Goal: Answer question/provide support

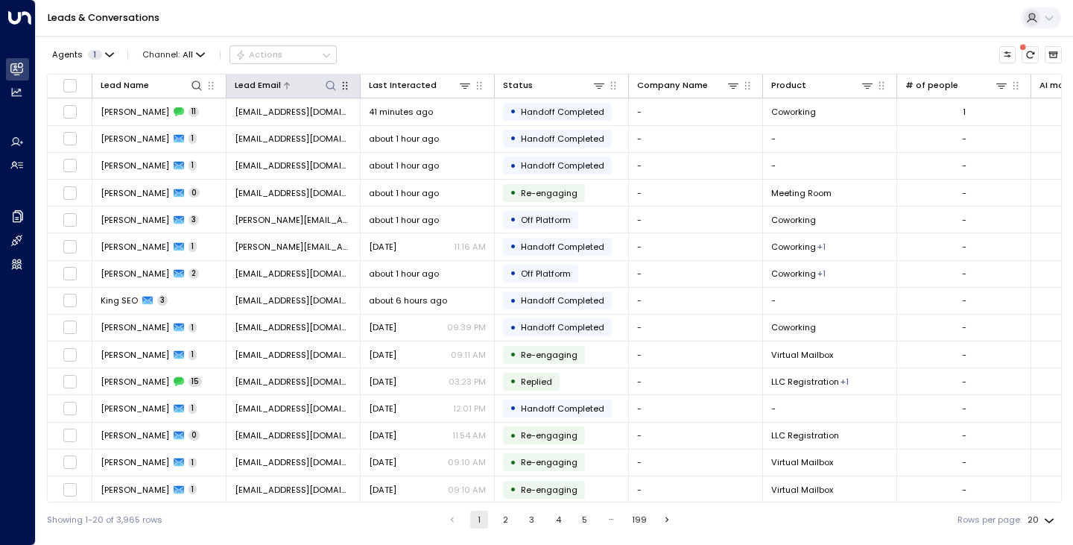
click at [333, 87] on icon at bounding box center [331, 85] width 10 height 10
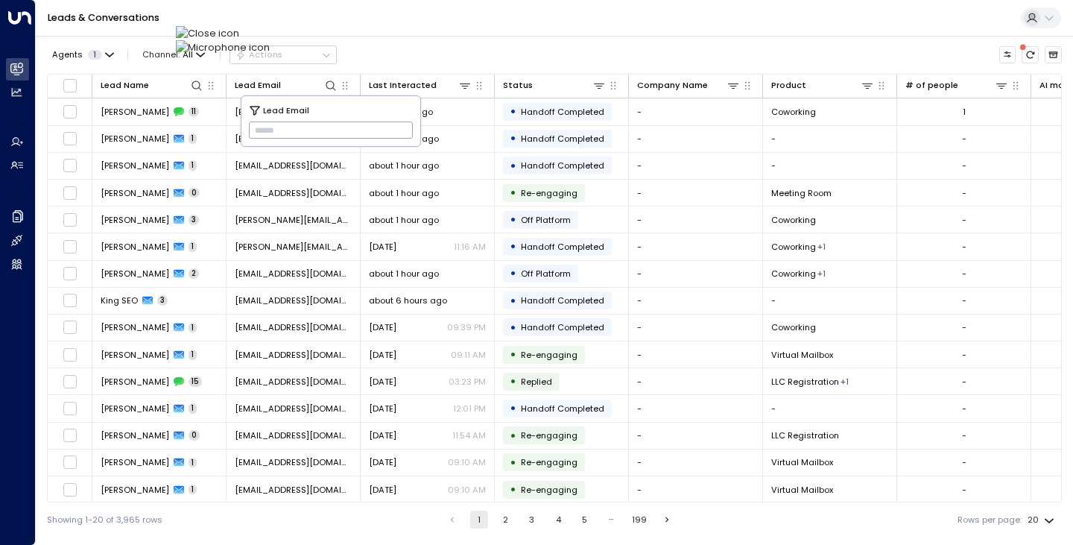
type input "**********"
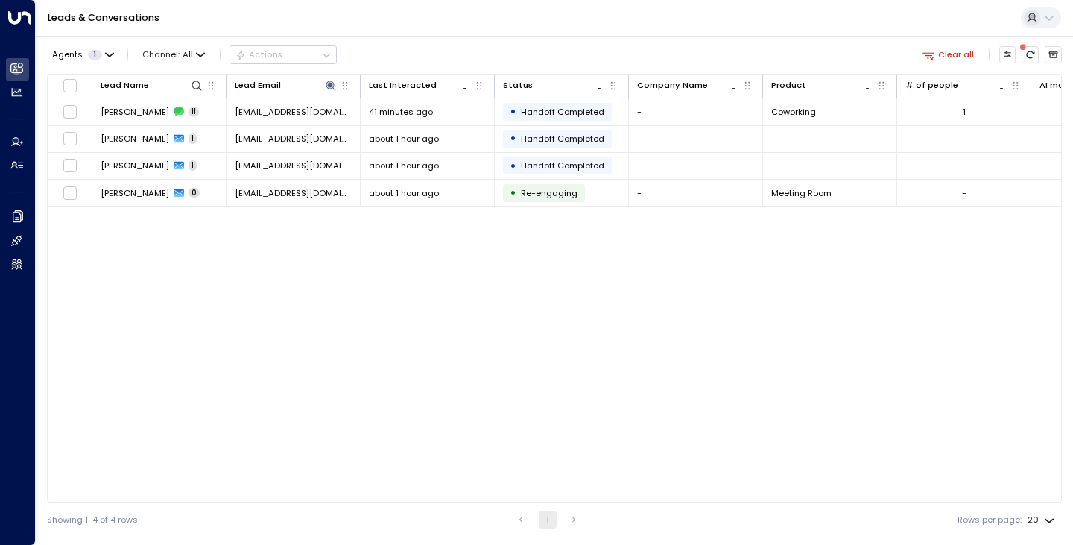
click at [461, 45] on div "Agents 1 Channel: All Actions Clear all" at bounding box center [554, 55] width 1015 height 26
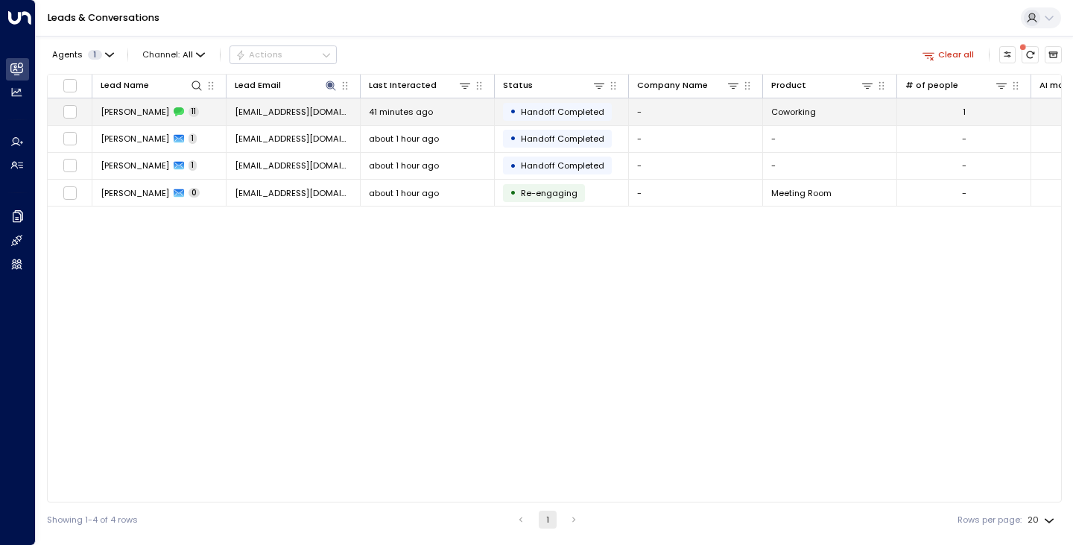
click at [101, 113] on span "[PERSON_NAME]" at bounding box center [135, 112] width 69 height 12
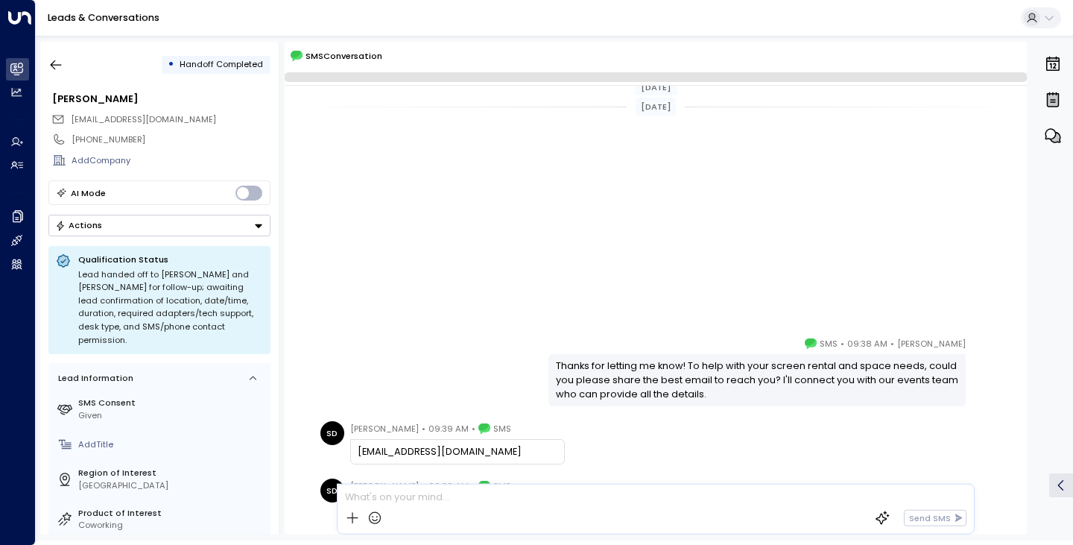
scroll to position [346, 0]
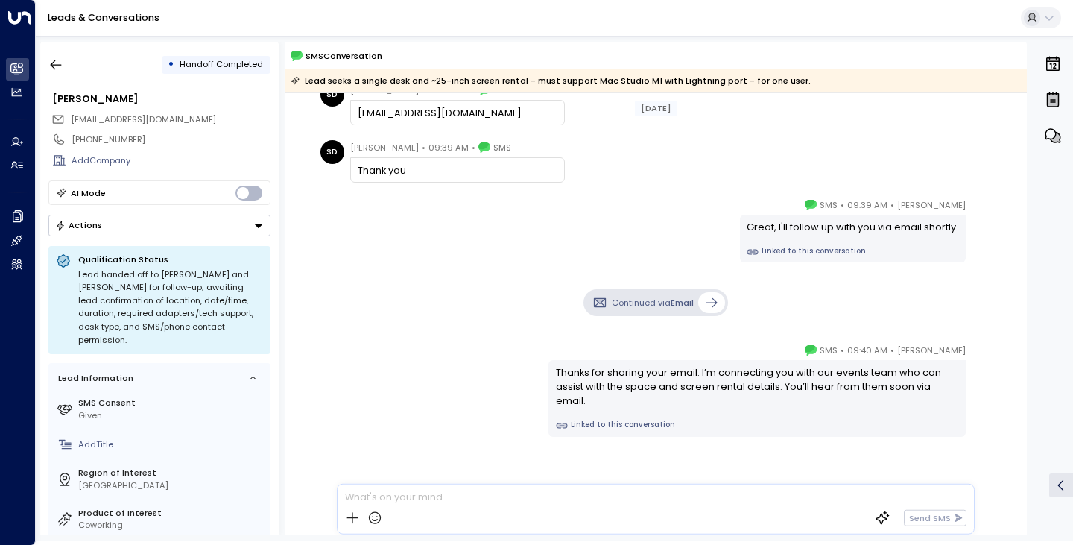
click at [382, 364] on div "[PERSON_NAME] • 09:40 AM • SMS Thanks for sharing your email. I’m connecting yo…" at bounding box center [656, 390] width 680 height 94
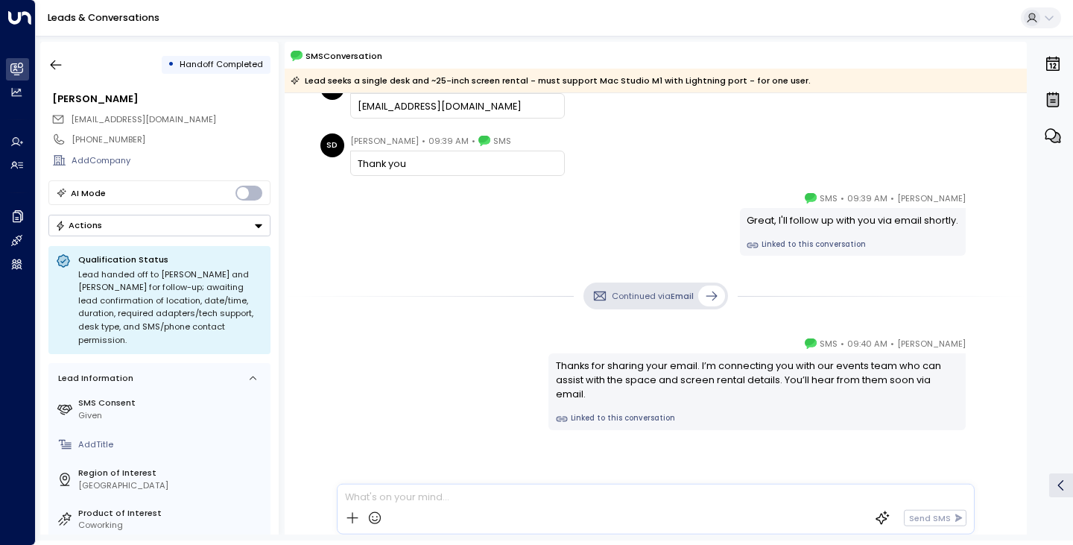
scroll to position [352, 0]
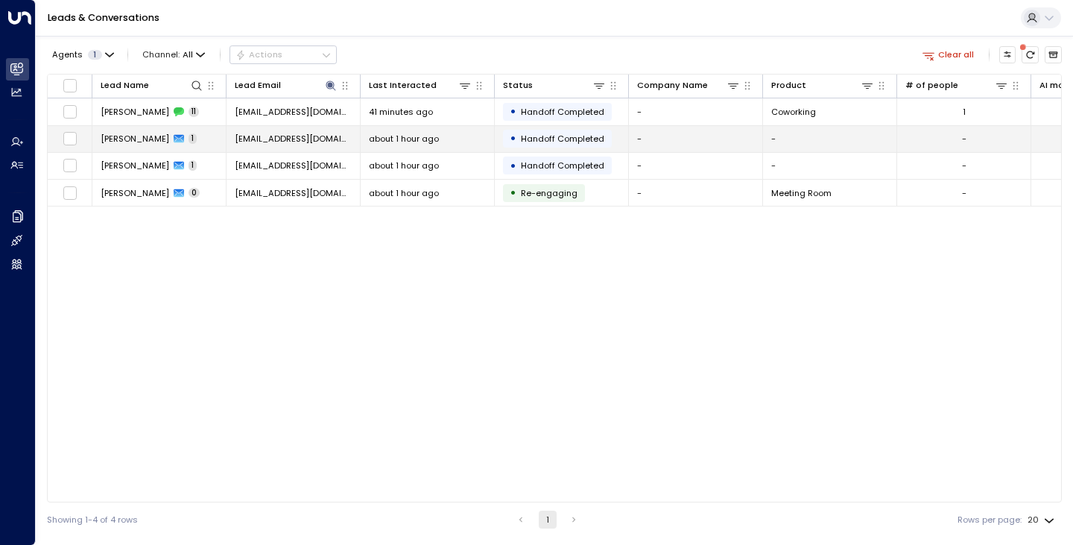
click at [127, 142] on span "[PERSON_NAME]" at bounding box center [135, 139] width 69 height 12
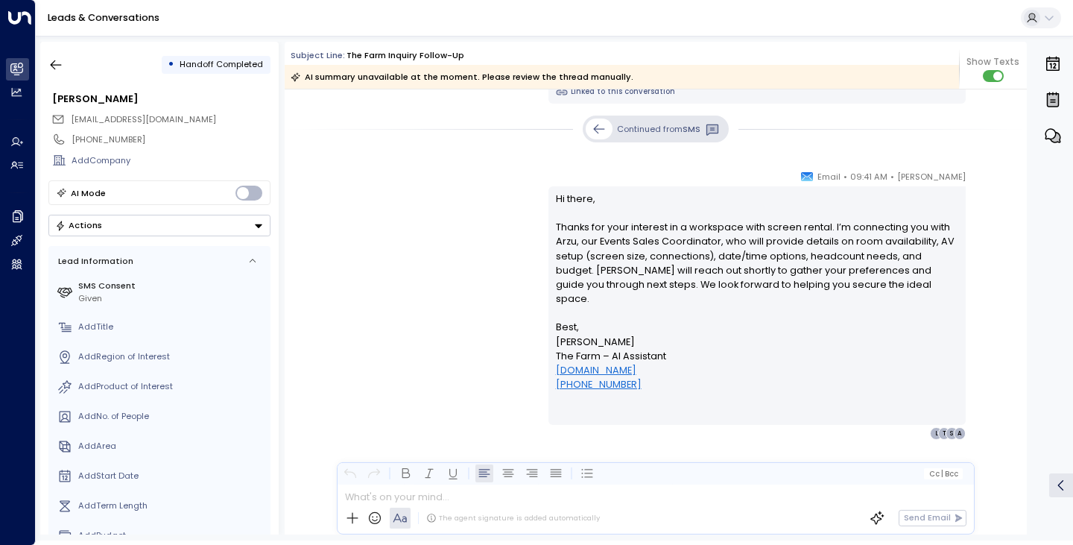
click at [522, 309] on div "[PERSON_NAME] • 09:41 AM • Email Hi there, Thanks for your interest in a worksp…" at bounding box center [656, 304] width 680 height 271
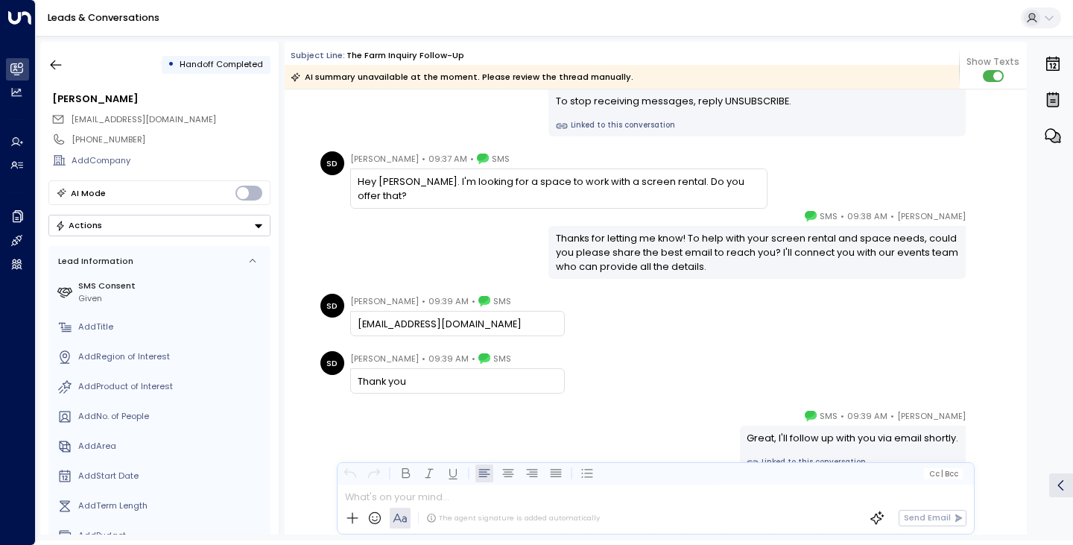
scroll to position [133, 0]
click at [411, 249] on div "[PERSON_NAME] • 09:38 AM • SMS Thanks for letting me know! To help with your sc…" at bounding box center [656, 242] width 680 height 70
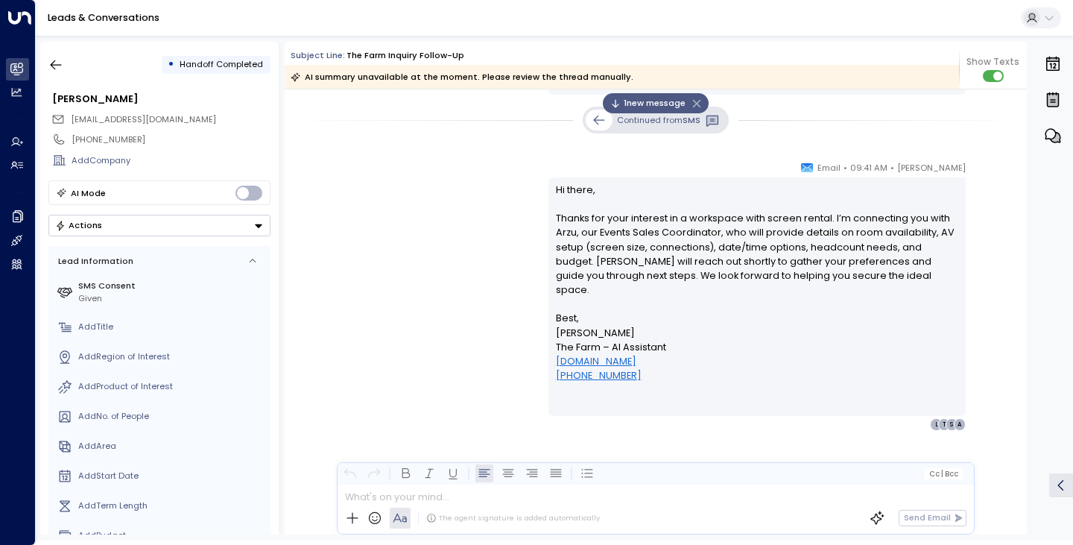
scroll to position [620, 0]
